Goal: Task Accomplishment & Management: Complete application form

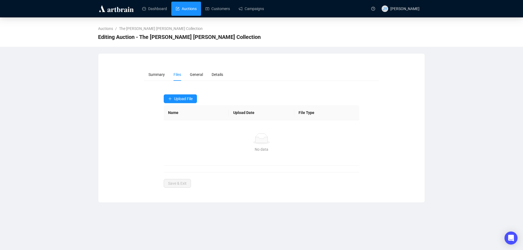
click at [188, 7] on link "Auctions" at bounding box center [186, 9] width 21 height 14
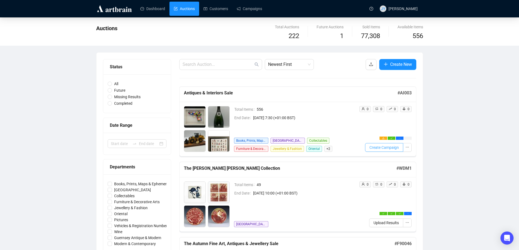
click at [372, 146] on span "Create Campaign" at bounding box center [383, 148] width 29 height 6
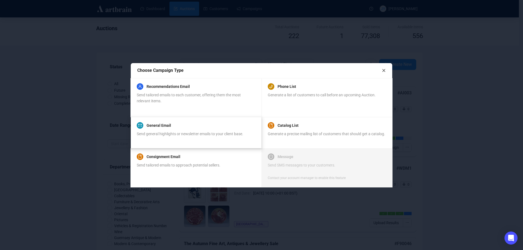
click at [187, 124] on div "General Email" at bounding box center [190, 125] width 107 height 7
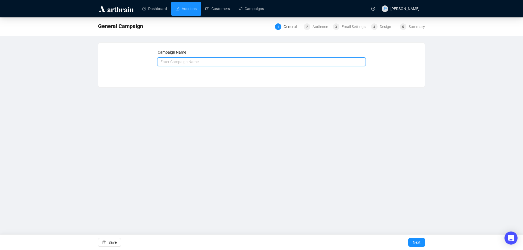
click at [171, 60] on input "text" at bounding box center [261, 61] width 209 height 9
type input "Antiques & Interiors Sale"
click at [423, 241] on button "Next" at bounding box center [416, 242] width 17 height 9
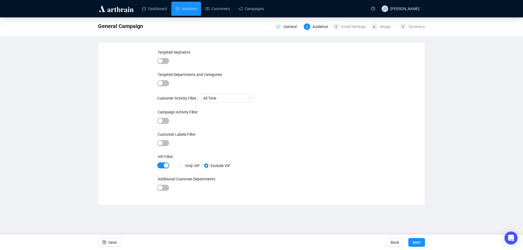
click at [423, 241] on button "Next" at bounding box center [416, 242] width 17 height 9
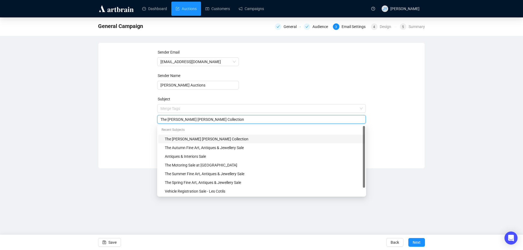
drag, startPoint x: 248, startPoint y: 107, endPoint x: 126, endPoint y: 104, distance: 122.9
click at [126, 104] on div "Sender Email [EMAIL_ADDRESS][DOMAIN_NAME] Sender Name [PERSON_NAME] Auctions Su…" at bounding box center [261, 101] width 313 height 105
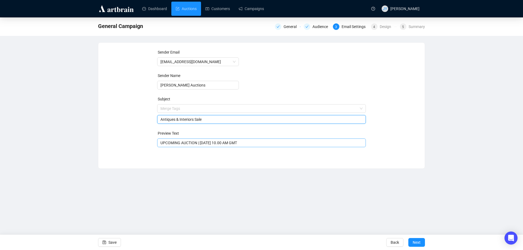
type input "Antiques & Interiors Sale"
click at [201, 144] on input "UPCOMING AUCTION | [DATE] 10.00 AM GMT" at bounding box center [261, 143] width 202 height 6
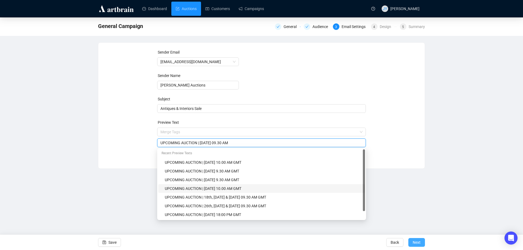
type input "UPCOMING AUCTION | [DATE] 09.30 AM"
click at [414, 241] on span "Next" at bounding box center [417, 242] width 8 height 15
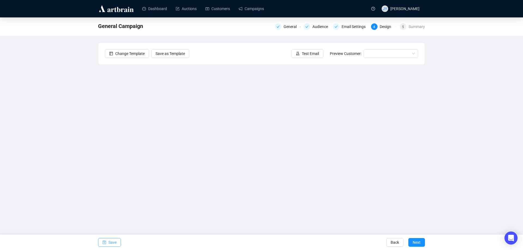
click at [111, 239] on span "Save" at bounding box center [112, 242] width 8 height 15
click at [113, 245] on span "Save" at bounding box center [112, 242] width 8 height 15
click at [108, 242] on button "Save" at bounding box center [109, 242] width 23 height 9
click at [116, 240] on span "Save" at bounding box center [112, 242] width 8 height 15
click at [107, 240] on button "Save" at bounding box center [109, 242] width 23 height 9
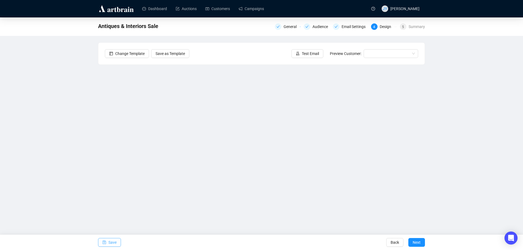
click at [110, 245] on span "Save" at bounding box center [112, 242] width 8 height 15
click at [111, 242] on span "Save" at bounding box center [112, 242] width 8 height 15
click at [114, 241] on span "Save" at bounding box center [112, 242] width 8 height 15
click at [108, 245] on button "Save" at bounding box center [109, 242] width 23 height 9
click at [415, 240] on span "Next" at bounding box center [417, 242] width 8 height 15
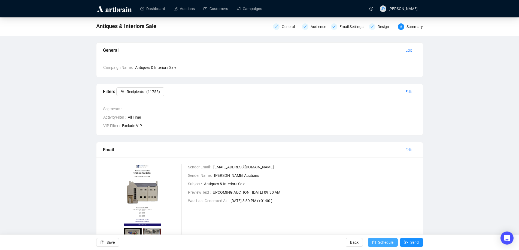
click at [385, 242] on span "Schedule" at bounding box center [385, 242] width 15 height 15
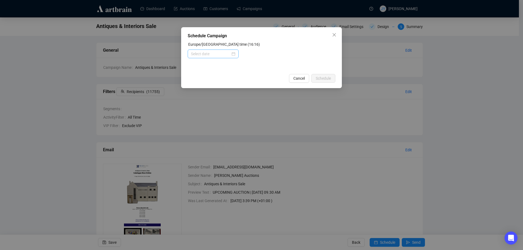
click at [234, 54] on div at bounding box center [213, 54] width 44 height 6
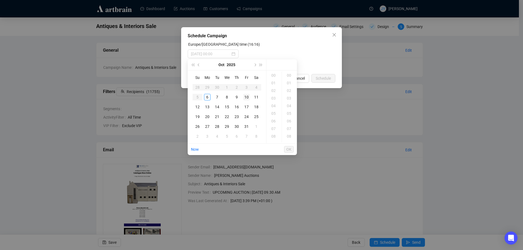
click at [247, 98] on div "10" at bounding box center [246, 97] width 7 height 7
click at [275, 130] on div "18" at bounding box center [274, 131] width 13 height 8
type input "[DATE] 18:00"
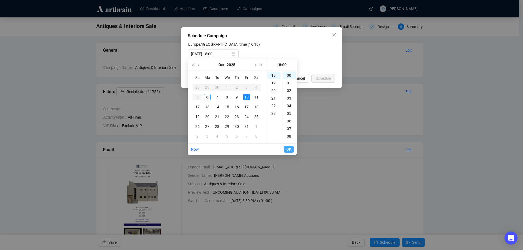
click at [289, 151] on span "OK" at bounding box center [288, 149] width 5 height 10
